Goal: Information Seeking & Learning: Learn about a topic

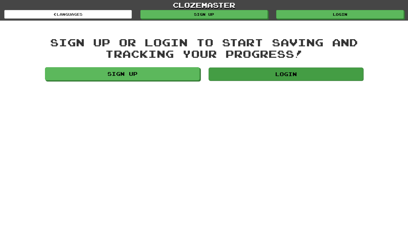
click at [248, 75] on link "Login" at bounding box center [285, 74] width 155 height 13
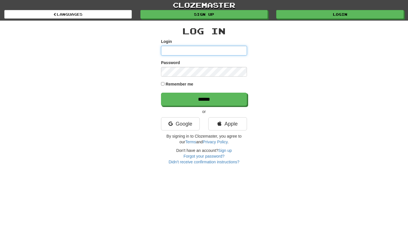
type input "***"
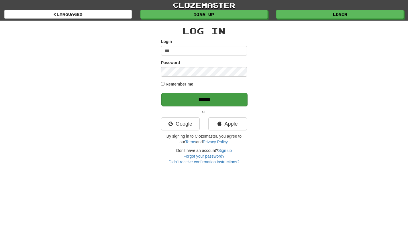
click at [202, 99] on input "******" at bounding box center [204, 99] width 86 height 13
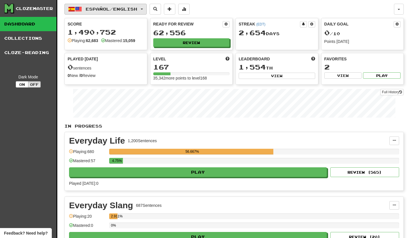
click at [147, 10] on button "Español / English" at bounding box center [105, 9] width 82 height 11
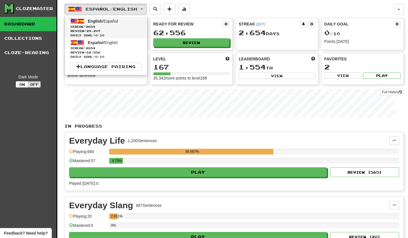
click at [123, 22] on link "English / Español Streak: 2654 Review: 24,207 Daily Goal: 0 / 10" at bounding box center [106, 27] width 82 height 21
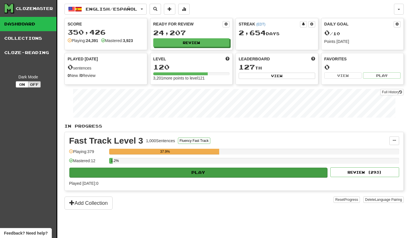
click at [243, 172] on button "Play" at bounding box center [198, 173] width 258 height 10
select select "**"
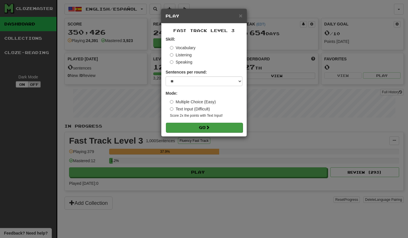
click at [210, 125] on span at bounding box center [208, 127] width 4 height 4
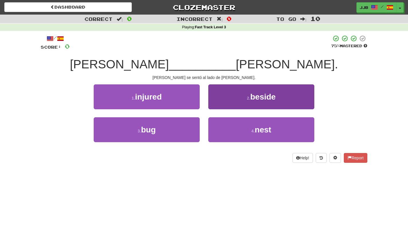
click at [240, 95] on button "2 . beside" at bounding box center [261, 96] width 106 height 25
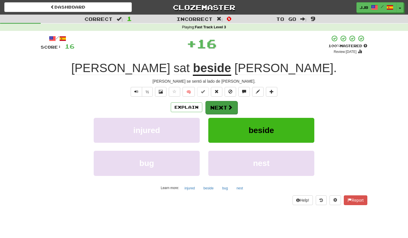
click at [226, 105] on button "Next" at bounding box center [221, 107] width 32 height 13
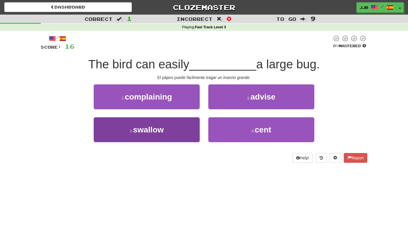
click at [186, 128] on button "3 . swallow" at bounding box center [147, 129] width 106 height 25
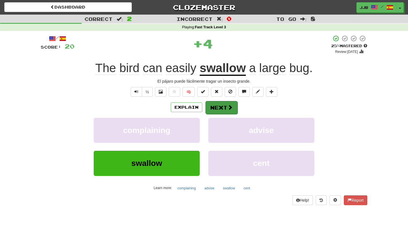
click at [219, 102] on button "Next" at bounding box center [221, 107] width 32 height 13
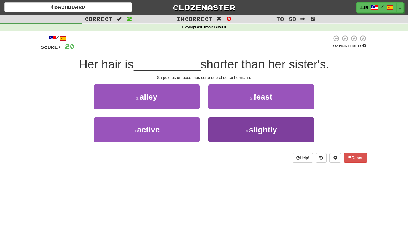
click at [238, 131] on button "4 . slightly" at bounding box center [261, 129] width 106 height 25
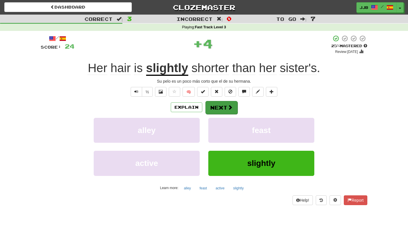
click at [223, 103] on button "Next" at bounding box center [221, 107] width 32 height 13
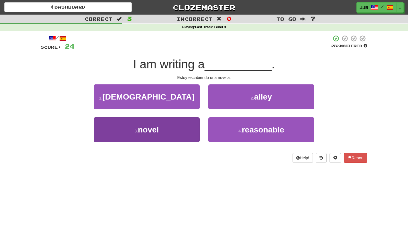
click at [184, 132] on button "3 . novel" at bounding box center [147, 129] width 106 height 25
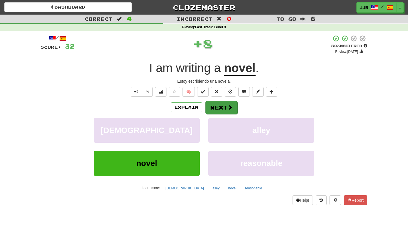
click at [224, 107] on button "Next" at bounding box center [221, 107] width 32 height 13
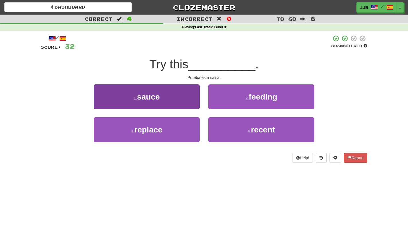
click at [185, 102] on button "1 . sauce" at bounding box center [147, 96] width 106 height 25
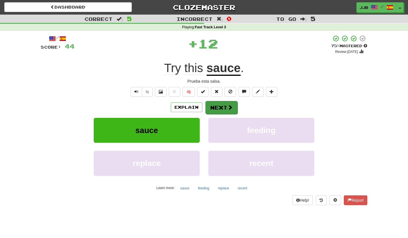
click at [224, 104] on button "Next" at bounding box center [221, 107] width 32 height 13
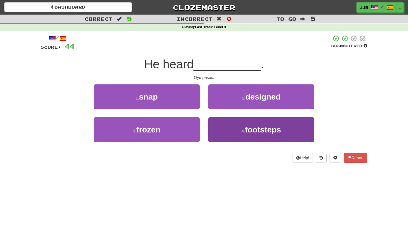
click at [253, 132] on span "footsteps" at bounding box center [263, 129] width 36 height 9
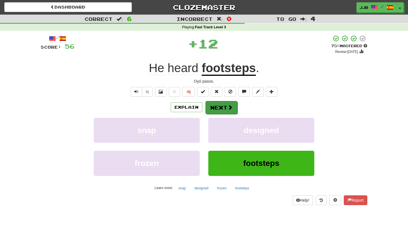
click at [226, 109] on button "Next" at bounding box center [221, 107] width 32 height 13
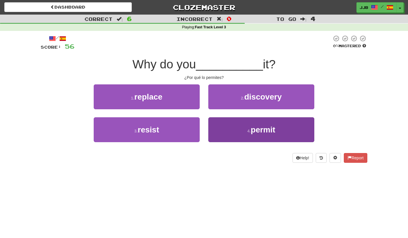
click at [247, 130] on small "4 ." at bounding box center [248, 131] width 3 height 5
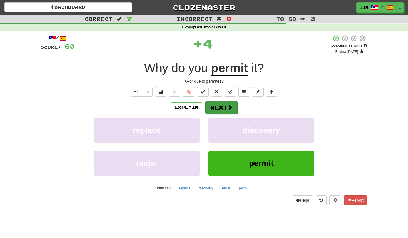
click at [229, 108] on span at bounding box center [229, 107] width 5 height 5
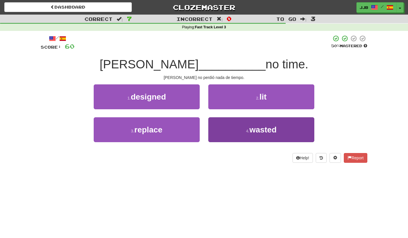
click at [246, 131] on small "4 ." at bounding box center [247, 131] width 3 height 5
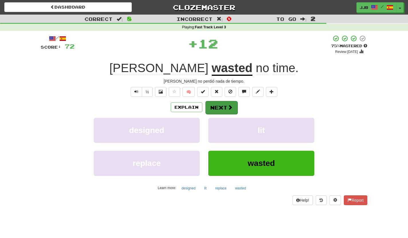
click at [230, 106] on span at bounding box center [229, 107] width 5 height 5
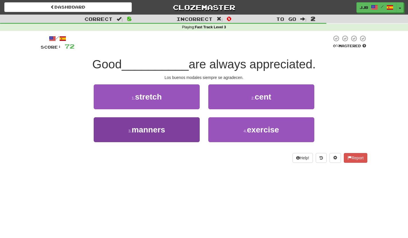
click at [183, 127] on button "3 . manners" at bounding box center [147, 129] width 106 height 25
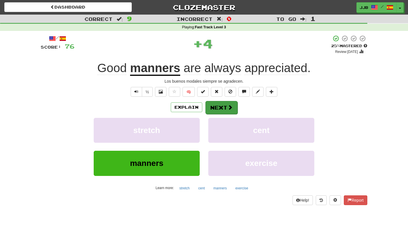
click at [232, 107] on span at bounding box center [229, 107] width 5 height 5
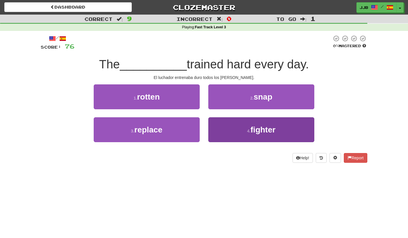
click at [239, 127] on button "4 . fighter" at bounding box center [261, 129] width 106 height 25
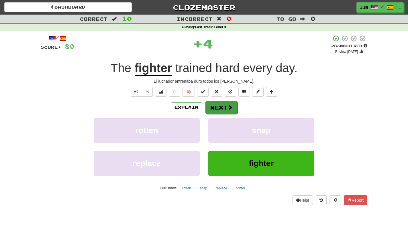
click at [220, 104] on button "Next" at bounding box center [221, 107] width 32 height 13
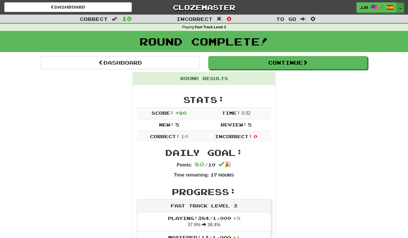
click at [400, 8] on span "button" at bounding box center [400, 8] width 2 height 1
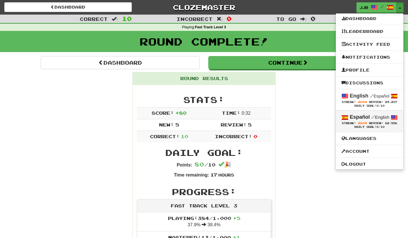
click at [360, 119] on strong "Español" at bounding box center [360, 117] width 20 height 6
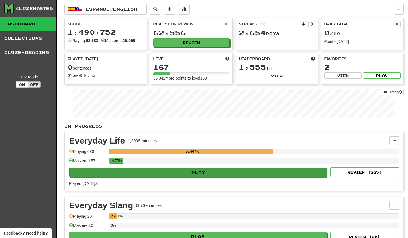
click at [221, 173] on button "Play" at bounding box center [198, 173] width 258 height 10
select select "**"
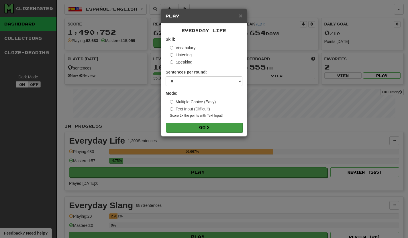
click at [205, 127] on button "Go" at bounding box center [204, 128] width 77 height 10
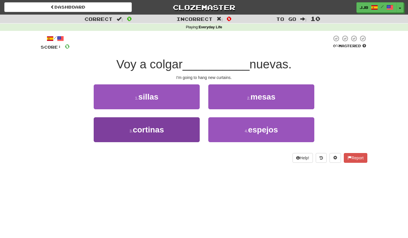
click at [178, 129] on button "3 . cortinas" at bounding box center [147, 129] width 106 height 25
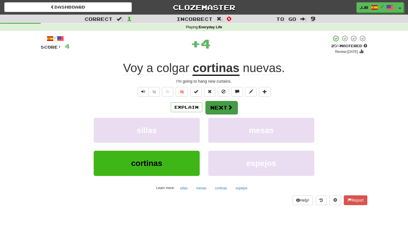
click at [218, 104] on button "Next" at bounding box center [221, 107] width 32 height 13
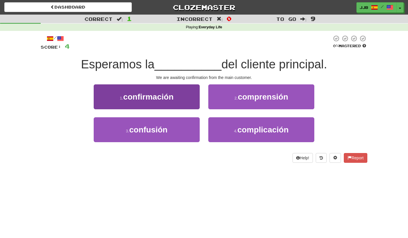
click at [186, 97] on button "1 . confirmación" at bounding box center [147, 96] width 106 height 25
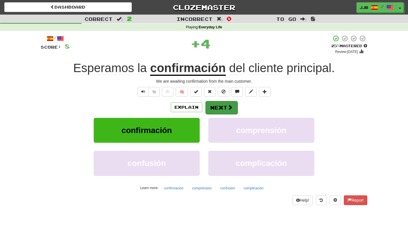
click at [222, 109] on button "Next" at bounding box center [221, 107] width 32 height 13
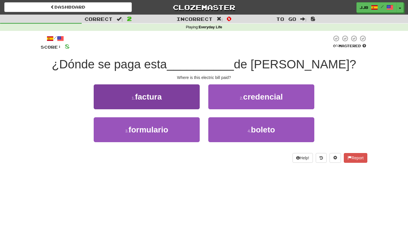
click at [188, 102] on button "1 . factura" at bounding box center [147, 96] width 106 height 25
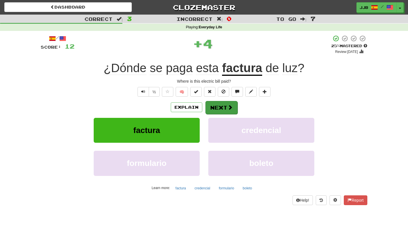
click at [223, 108] on button "Next" at bounding box center [221, 107] width 32 height 13
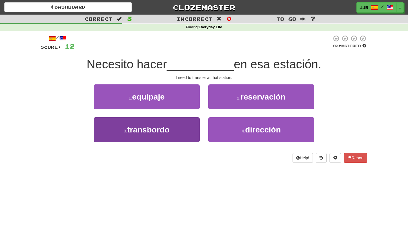
click at [178, 129] on button "3 . transbordo" at bounding box center [147, 129] width 106 height 25
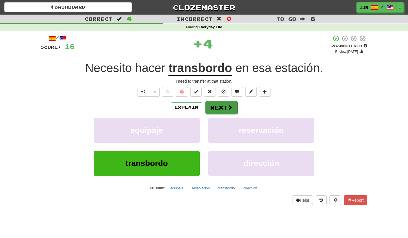
click at [226, 111] on button "Next" at bounding box center [221, 107] width 32 height 13
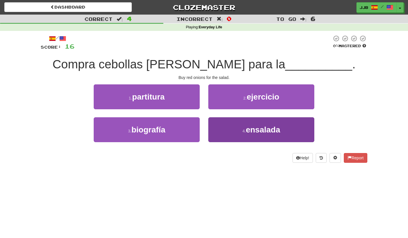
click at [234, 127] on button "4 . ensalada" at bounding box center [261, 129] width 106 height 25
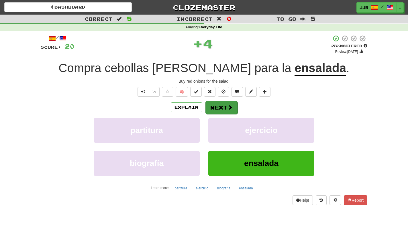
click at [217, 108] on button "Next" at bounding box center [221, 107] width 32 height 13
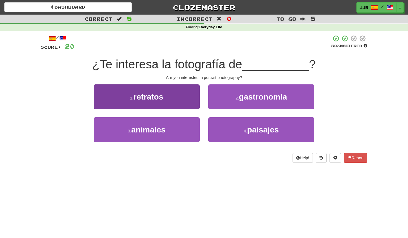
click at [192, 99] on button "1 . retratos" at bounding box center [147, 96] width 106 height 25
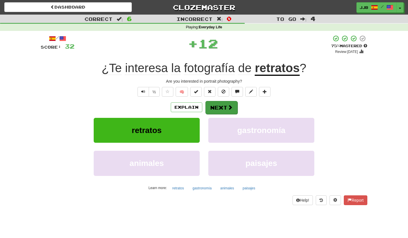
click at [228, 106] on span at bounding box center [229, 107] width 5 height 5
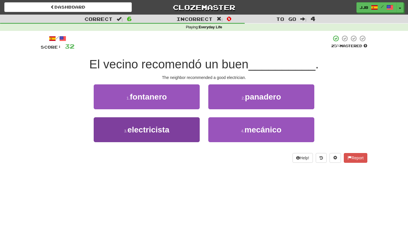
click at [174, 130] on button "3 . electricista" at bounding box center [147, 129] width 106 height 25
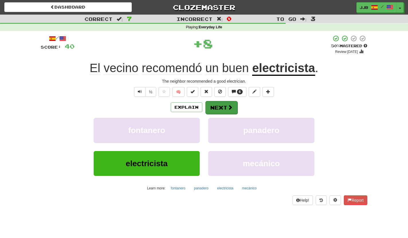
click at [221, 110] on button "Next" at bounding box center [221, 107] width 32 height 13
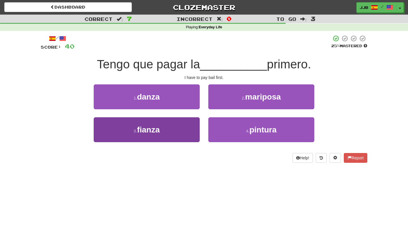
click at [187, 127] on button "3 . fianza" at bounding box center [147, 129] width 106 height 25
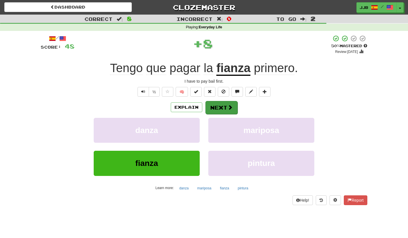
click at [236, 111] on button "Next" at bounding box center [221, 107] width 32 height 13
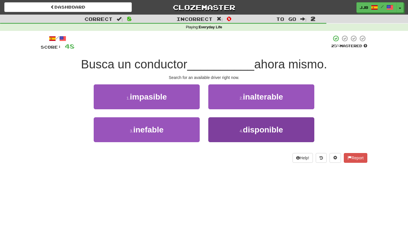
click at [242, 127] on button "4 . disponible" at bounding box center [261, 129] width 106 height 25
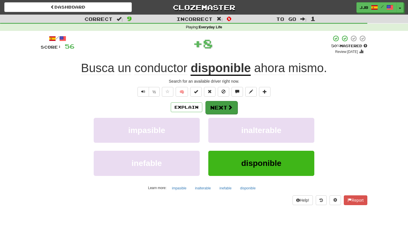
click at [228, 107] on span at bounding box center [229, 107] width 5 height 5
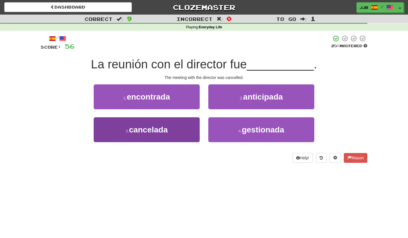
click at [176, 128] on button "3 . cancelada" at bounding box center [147, 129] width 106 height 25
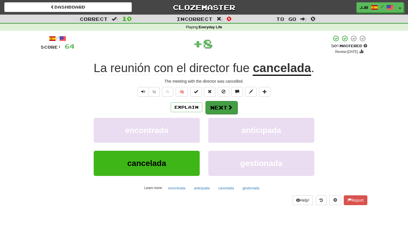
click at [223, 107] on button "Next" at bounding box center [221, 107] width 32 height 13
